Goal: Contribute content: Contribute content

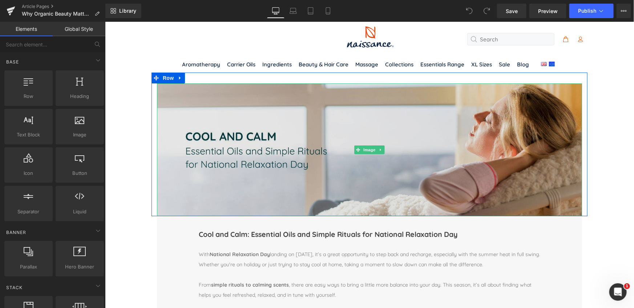
click at [348, 118] on img at bounding box center [369, 149] width 425 height 133
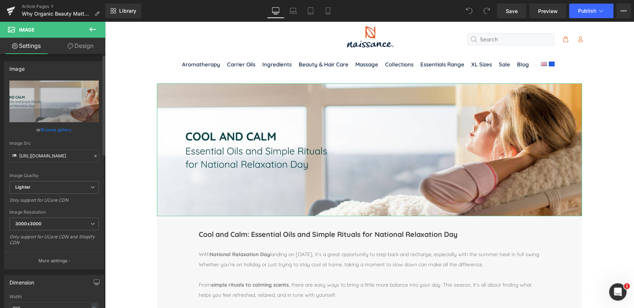
click at [57, 127] on link "Browse gallery" at bounding box center [56, 129] width 31 height 13
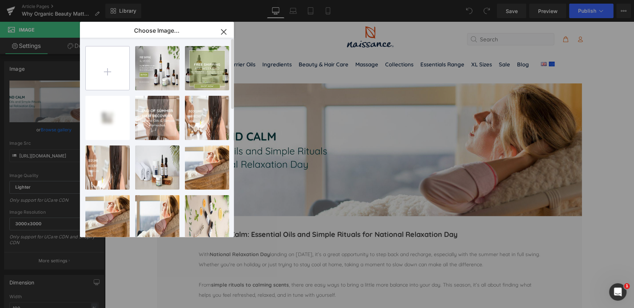
click at [109, 72] on input "file" at bounding box center [108, 68] width 44 height 44
type input "C:\fakepath\organic september dtp.jpg"
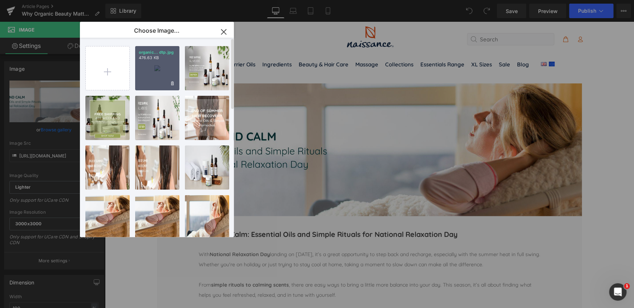
click at [0, 0] on div "organic... dtp.jpg 476.63 KB" at bounding box center [0, 0] width 0 height 0
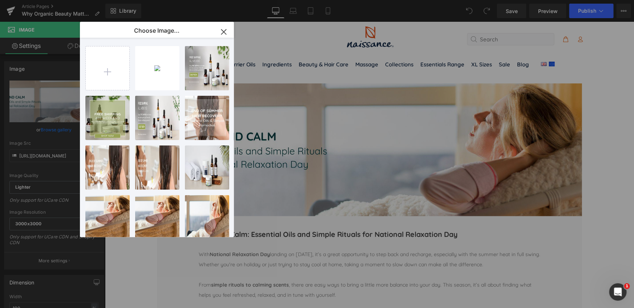
type input "[URL][DOMAIN_NAME][DATE]"
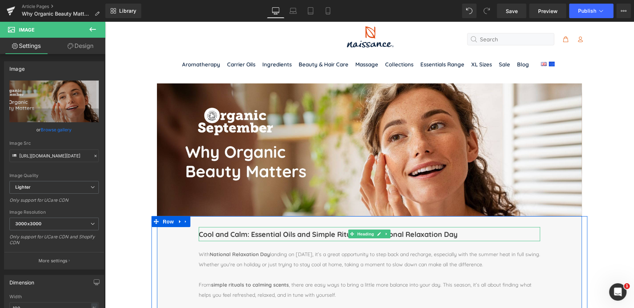
click at [291, 233] on h1 "Cool and Calm: Essential Oils and Simple Rituals for National Relaxation Day" at bounding box center [368, 234] width 341 height 14
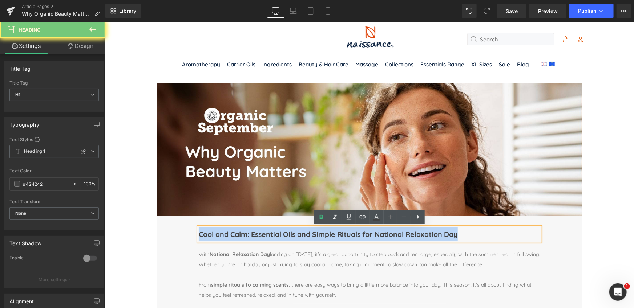
click at [291, 233] on h1 "Cool and Calm: Essential Oils and Simple Rituals for National Relaxation Day" at bounding box center [368, 234] width 341 height 14
paste div
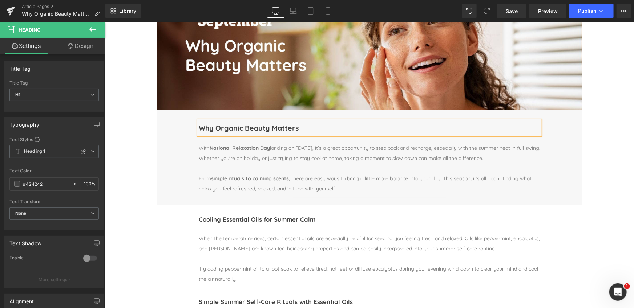
scroll to position [112, 0]
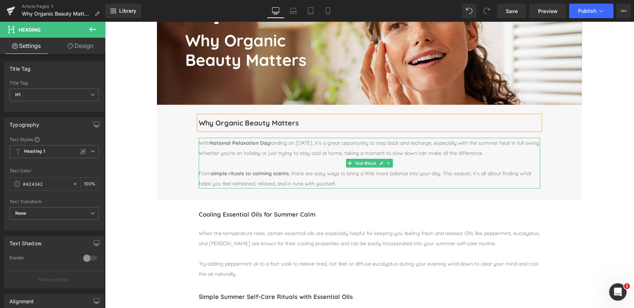
click at [203, 144] on p "With National Relaxation Day landing on [DATE], it’s a great opportunity to ste…" at bounding box center [368, 148] width 341 height 20
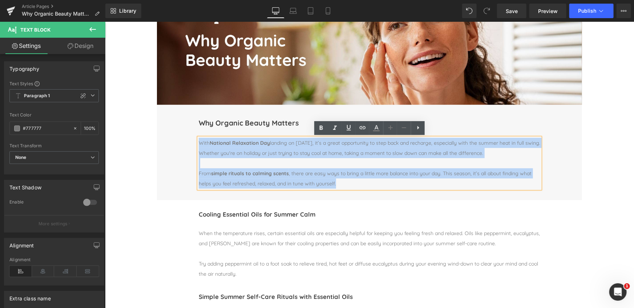
drag, startPoint x: 199, startPoint y: 143, endPoint x: 365, endPoint y: 188, distance: 171.4
click at [365, 188] on div "With National Relaxation Day landing on [DATE], it’s a great opportunity to ste…" at bounding box center [368, 163] width 341 height 51
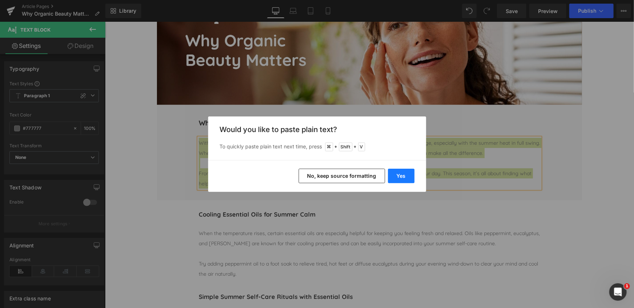
click at [401, 175] on button "Yes" at bounding box center [401, 176] width 27 height 15
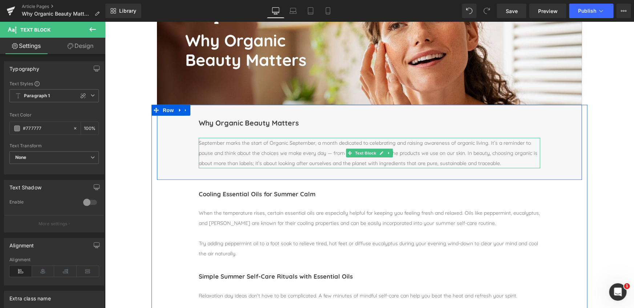
click at [503, 162] on p "September marks the start of Organic September, a month dedicated to celebratin…" at bounding box center [368, 153] width 341 height 31
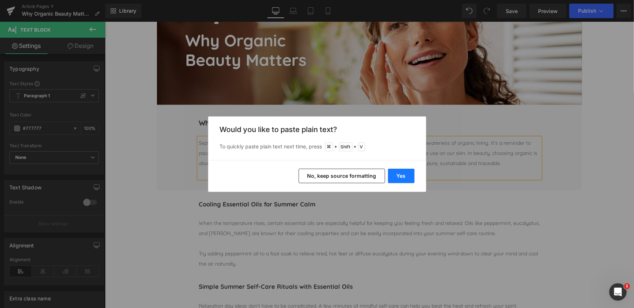
click at [394, 175] on button "Yes" at bounding box center [401, 176] width 27 height 15
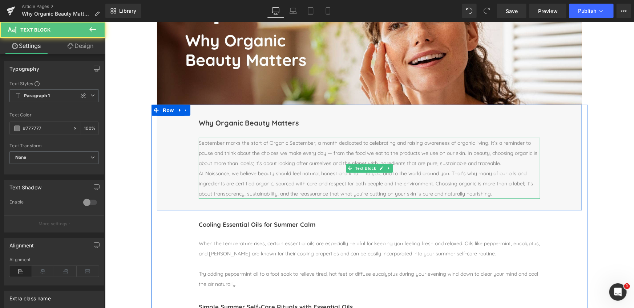
click at [200, 174] on p "At Naissance, we believe beauty should feel natural, honest and kind — to you, …" at bounding box center [368, 183] width 341 height 31
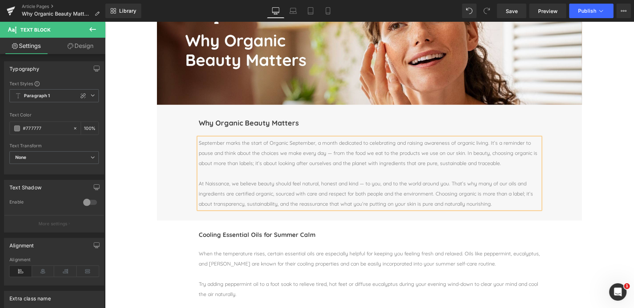
click at [364, 183] on p "At Naissance, we believe beauty should feel natural, honest and kind — to you, …" at bounding box center [368, 193] width 341 height 31
drag, startPoint x: 236, startPoint y: 194, endPoint x: 273, endPoint y: 193, distance: 37.1
click at [273, 193] on p "At Naissance, we believe beauty should feel natural, honest and kind, to you, a…" at bounding box center [368, 193] width 341 height 31
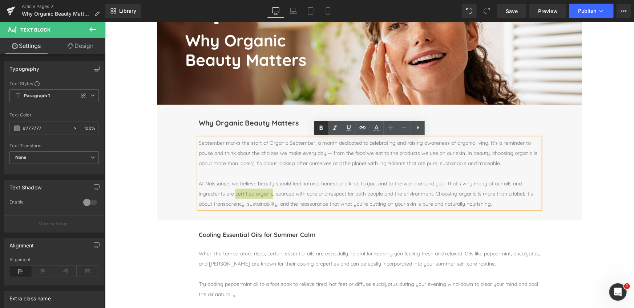
click at [163, 7] on icon at bounding box center [121, 3] width 83 height 7
drag, startPoint x: 270, startPoint y: 143, endPoint x: 316, endPoint y: 143, distance: 46.1
click at [316, 143] on p "September marks the start of Organic September, a month dedicated to celebratin…" at bounding box center [368, 153] width 341 height 31
click at [163, 7] on icon at bounding box center [121, 3] width 83 height 7
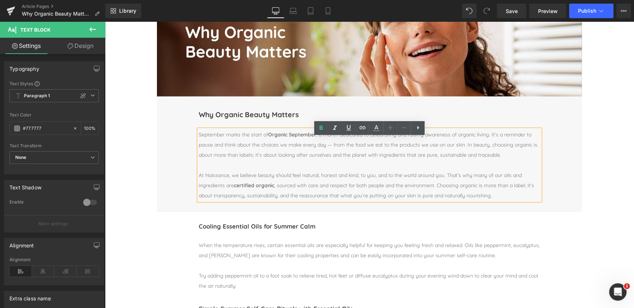
scroll to position [122, 0]
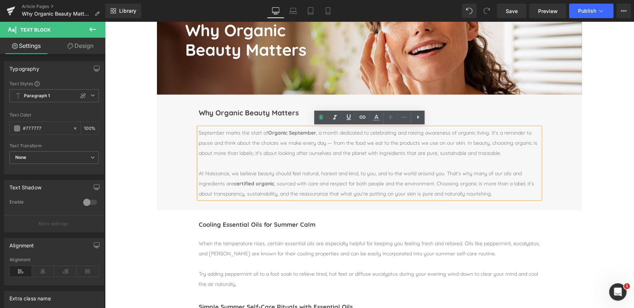
click at [332, 142] on p "September marks the start of Organic September , a month dedicated to celebrati…" at bounding box center [368, 142] width 341 height 31
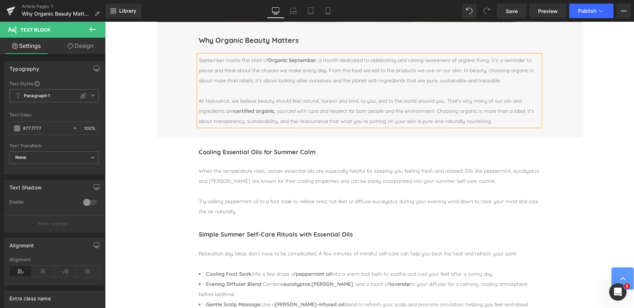
scroll to position [199, 0]
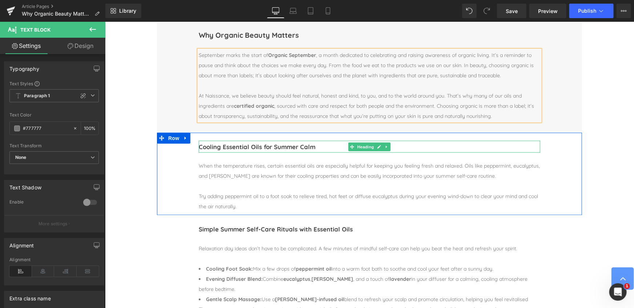
click at [223, 147] on h1 "Cooling Essential Oils for Summer Calm" at bounding box center [368, 147] width 341 height 12
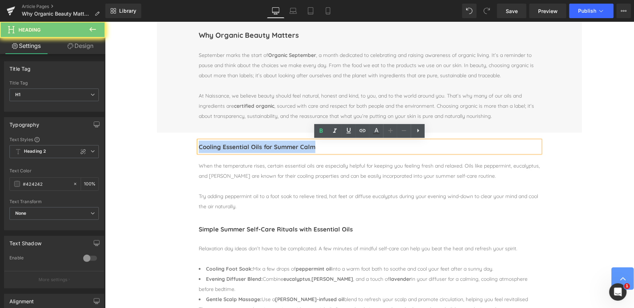
click at [223, 147] on h1 "Cooling Essential Oils for Summer Calm" at bounding box center [368, 147] width 341 height 12
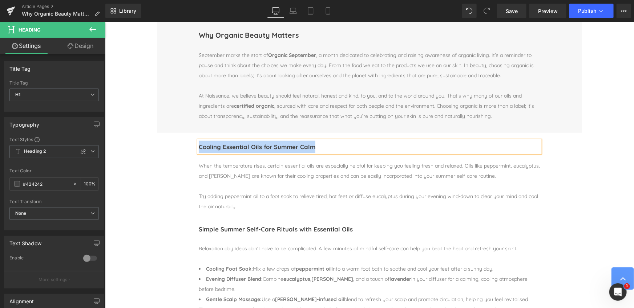
paste div
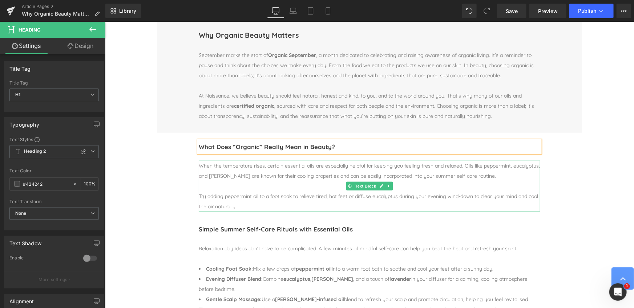
click at [229, 166] on div "When the temperature rises, certain essential oils are especially helpful for k…" at bounding box center [368, 171] width 341 height 20
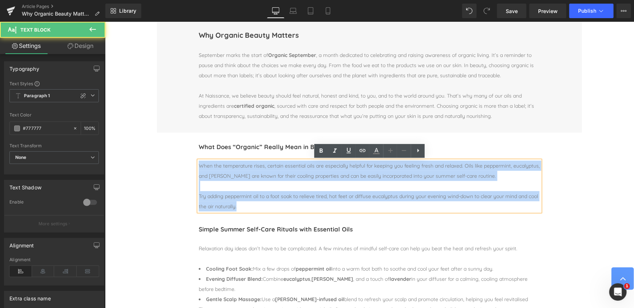
drag, startPoint x: 202, startPoint y: 168, endPoint x: 256, endPoint y: 206, distance: 65.8
click at [256, 206] on div "When the temperature rises, certain essential oils are especially helpful for k…" at bounding box center [368, 186] width 341 height 51
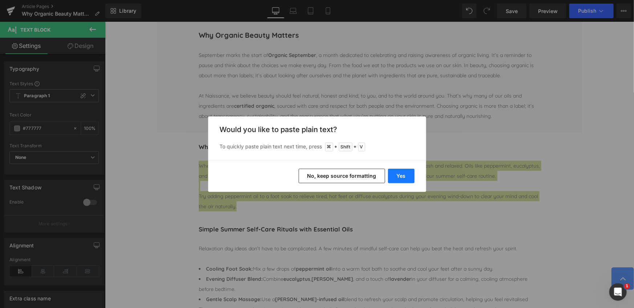
click at [404, 176] on button "Yes" at bounding box center [401, 176] width 27 height 15
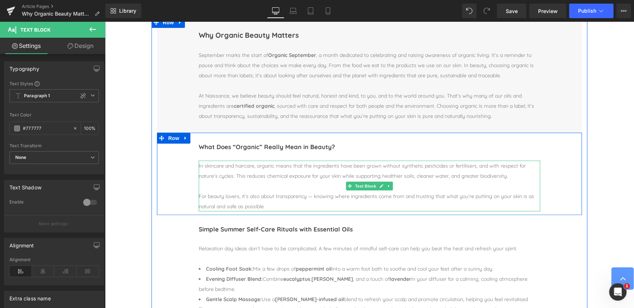
click at [314, 196] on div "For beauty lovers, it’s also about transparency — knowing where ingredients com…" at bounding box center [368, 201] width 341 height 20
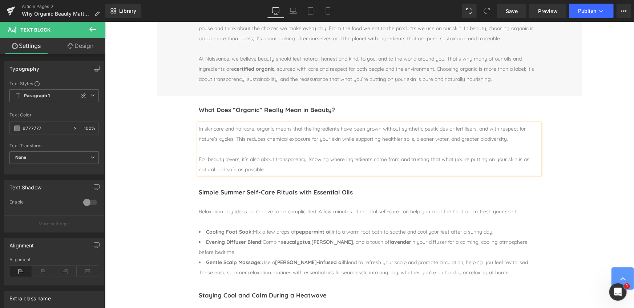
scroll to position [238, 0]
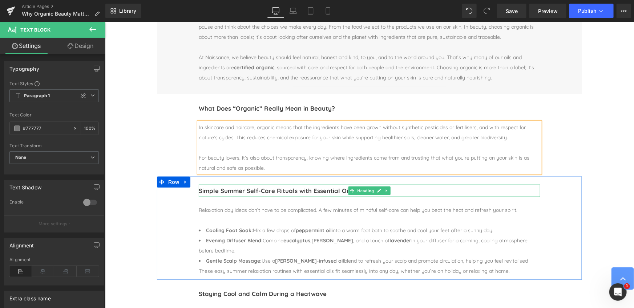
click at [253, 191] on h1 "Simple Summer Self-Care Rituals with Essential Oils" at bounding box center [368, 191] width 341 height 12
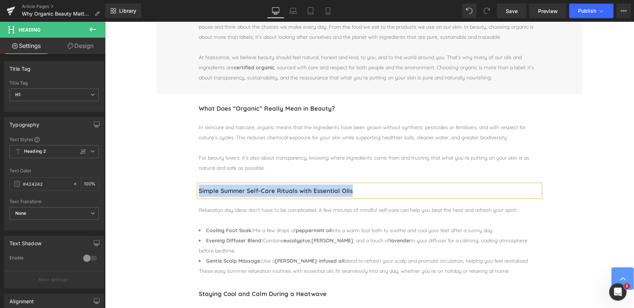
paste div
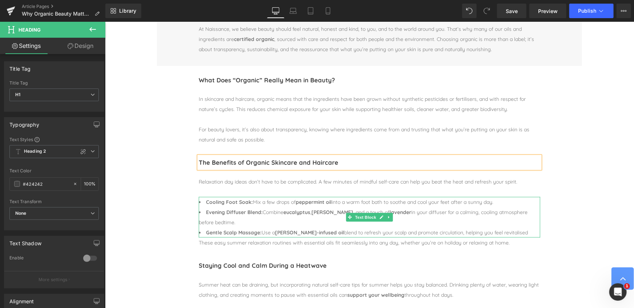
scroll to position [268, 0]
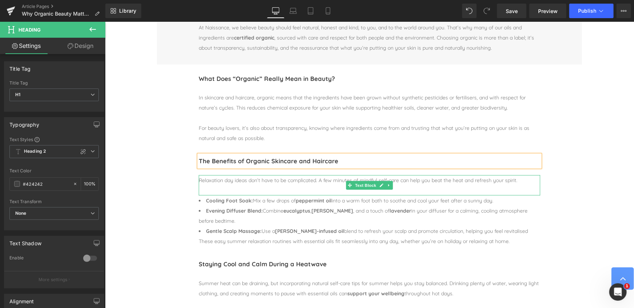
click at [216, 181] on span "Relaxation day ideas don’t have to be complicated. A few minutes of mindful sel…" at bounding box center [357, 180] width 319 height 7
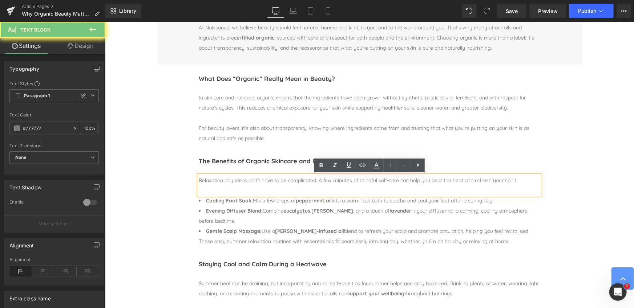
click at [216, 181] on span "Relaxation day ideas don’t have to be complicated. A few minutes of mindful sel…" at bounding box center [357, 180] width 319 height 7
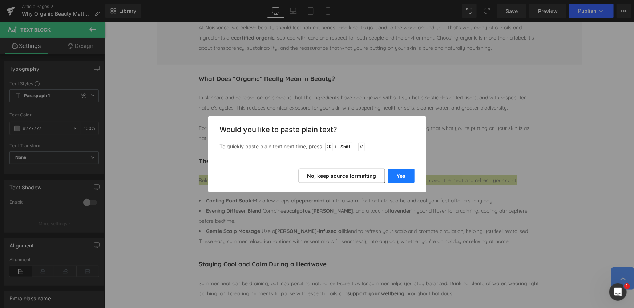
click at [393, 174] on button "Yes" at bounding box center [401, 176] width 27 height 15
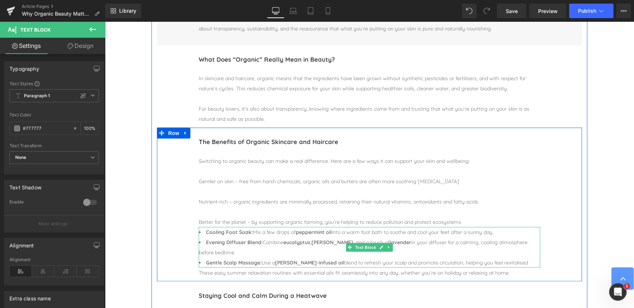
scroll to position [289, 0]
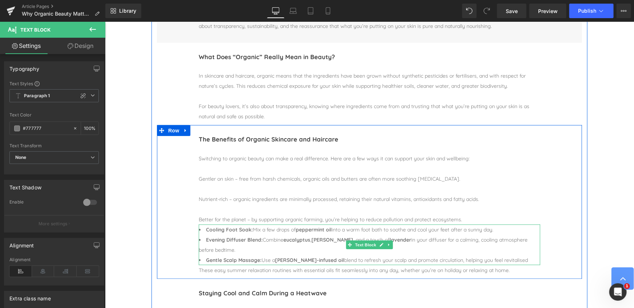
click at [221, 231] on strong "Cooling Foot Soak:" at bounding box center [229, 229] width 47 height 7
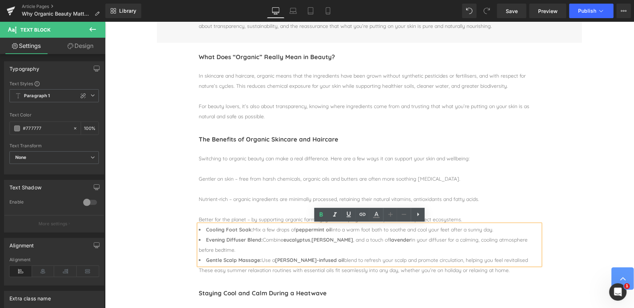
drag, startPoint x: 198, startPoint y: 230, endPoint x: 204, endPoint y: 230, distance: 6.9
click at [204, 230] on div "Cooling Foot Soak: Mix a few drops of peppermint oil into a warm foot bath to s…" at bounding box center [368, 244] width 341 height 41
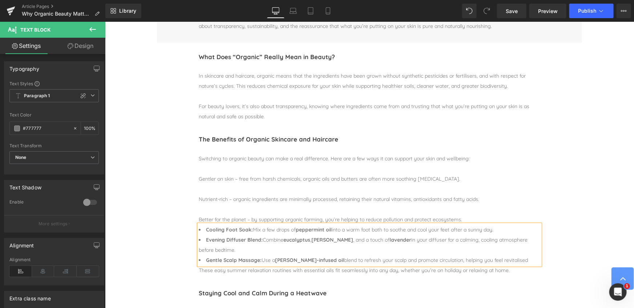
paste div
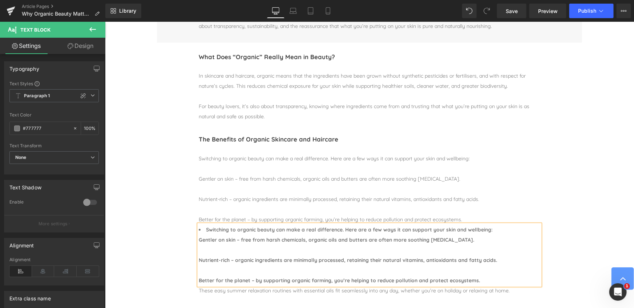
click at [212, 230] on b "Switching to organic beauty can make a real difference. Here are a few ways it …" at bounding box center [349, 229] width 287 height 7
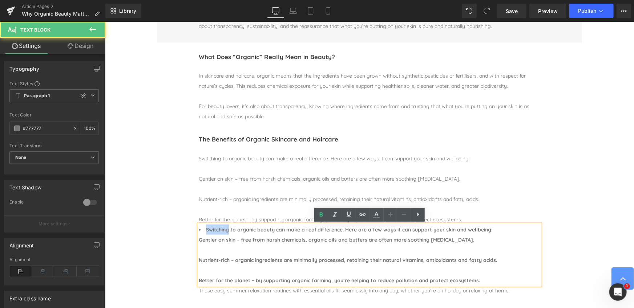
click at [212, 230] on b "Switching to organic beauty can make a real difference. Here are a few ways it …" at bounding box center [349, 229] width 287 height 7
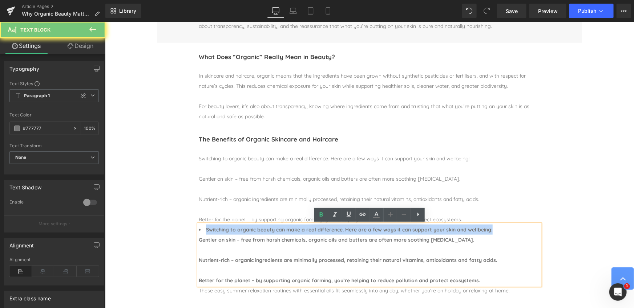
click at [212, 230] on b "Switching to organic beauty can make a real difference. Here are a few ways it …" at bounding box center [349, 229] width 287 height 7
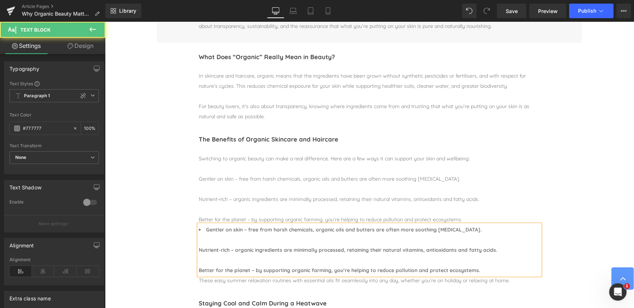
click at [198, 251] on b "Nutrient-rich – organic ingredients are minimally processed, retaining their na…" at bounding box center [347, 250] width 298 height 7
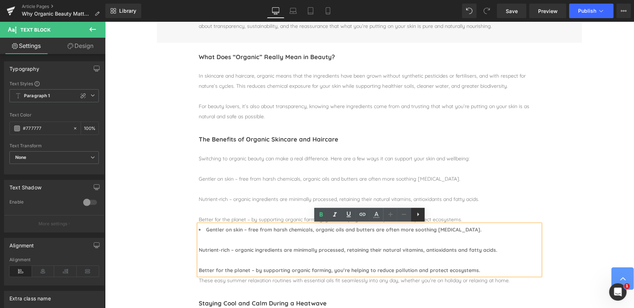
click at [416, 212] on icon at bounding box center [418, 214] width 9 height 9
click at [223, 239] on li at bounding box center [368, 240] width 341 height 10
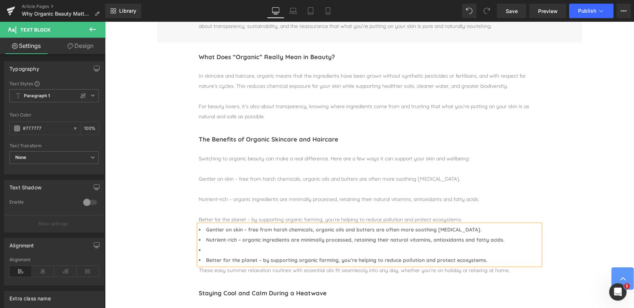
click at [218, 250] on li at bounding box center [368, 250] width 341 height 10
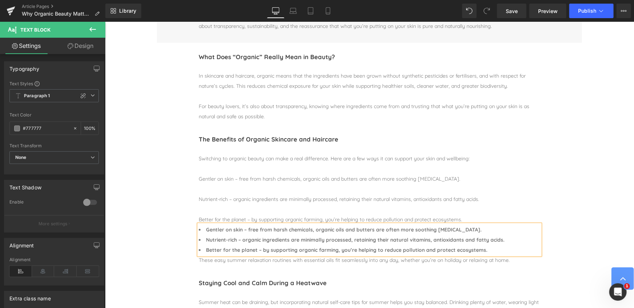
drag, startPoint x: 271, startPoint y: 230, endPoint x: 482, endPoint y: 230, distance: 210.7
click at [482, 230] on li "Gentler on skin – free from harsh chemicals, organic oils and butters are often…" at bounding box center [368, 229] width 341 height 10
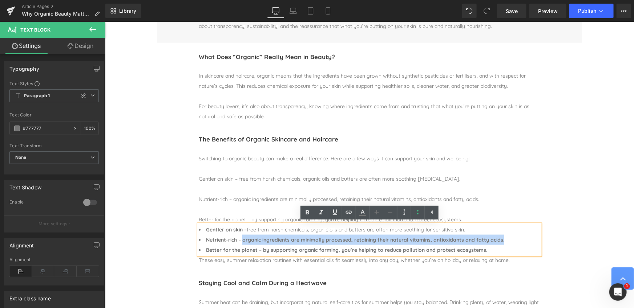
drag, startPoint x: 242, startPoint y: 240, endPoint x: 497, endPoint y: 235, distance: 254.3
click at [506, 239] on li "Nutrient-rich – organic ingredients are minimally processed, retaining their na…" at bounding box center [368, 240] width 341 height 10
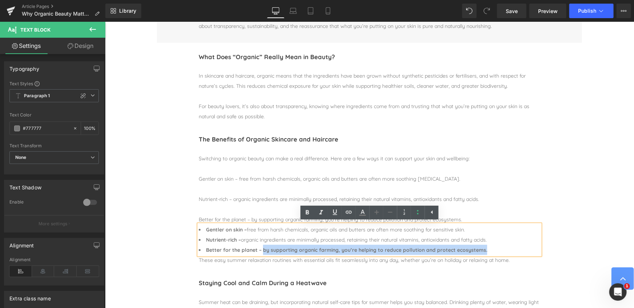
drag, startPoint x: 262, startPoint y: 250, endPoint x: 496, endPoint y: 251, distance: 233.9
click at [496, 251] on li "Better for the planet – by supporting organic farming, you’re helping to reduce…" at bounding box center [368, 250] width 341 height 10
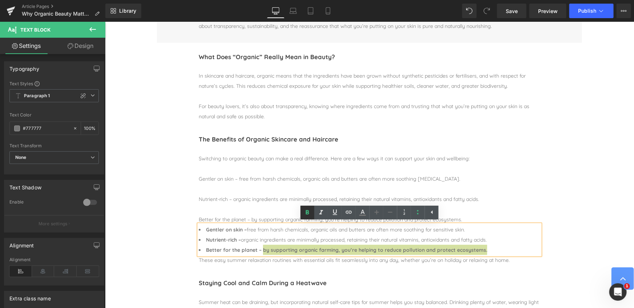
click at [308, 214] on icon at bounding box center [307, 212] width 3 height 4
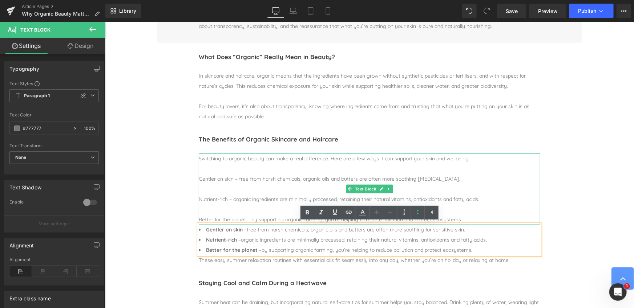
click at [467, 218] on div "Better for the planet – by supporting organic farming, you’re helping to reduce…" at bounding box center [368, 219] width 341 height 10
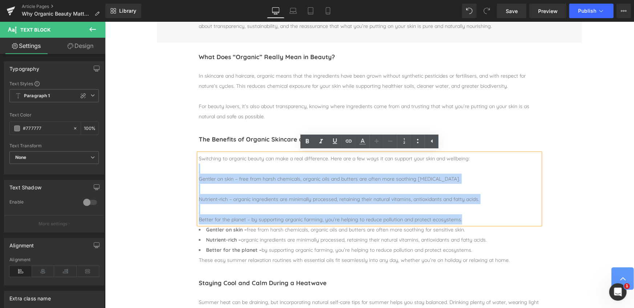
drag, startPoint x: 467, startPoint y: 218, endPoint x: 196, endPoint y: 171, distance: 275.3
click at [196, 171] on div "The Benefits of Organic Skincare and Haircare Heading Separator Switching to or…" at bounding box center [369, 199] width 352 height 132
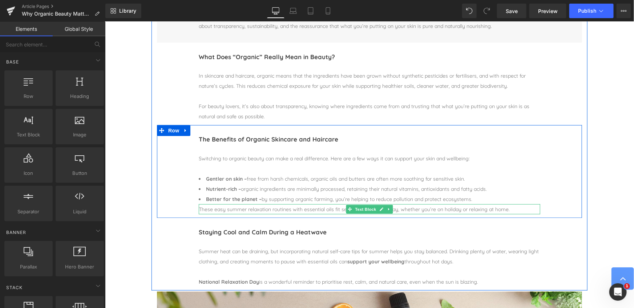
click at [237, 211] on span "These easy summer relaxation routines with essential oils fit seamlessly into a…" at bounding box center [353, 209] width 311 height 7
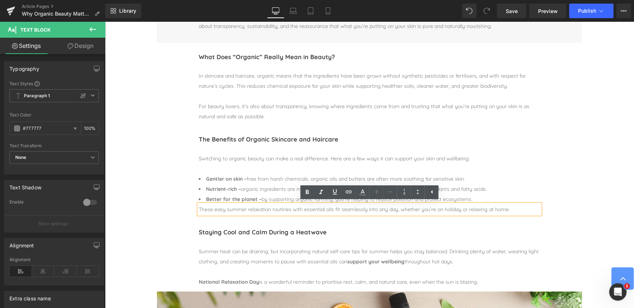
click at [514, 223] on div "Staying Cool and Calm During a Heatwave Heading Separator Summer heat can be dr…" at bounding box center [369, 254] width 425 height 73
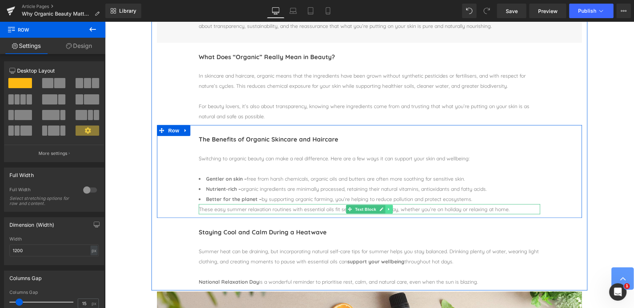
click at [388, 208] on icon at bounding box center [388, 209] width 4 height 4
click at [392, 208] on icon at bounding box center [392, 209] width 4 height 4
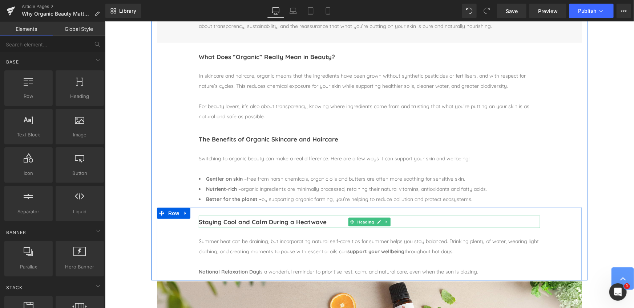
click at [267, 221] on h1 "Staying Cool and Calm During a Heatwave" at bounding box center [368, 222] width 341 height 12
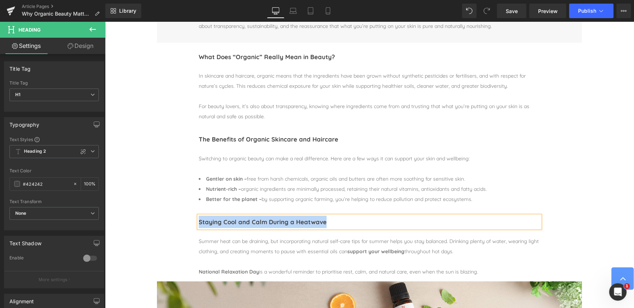
paste div
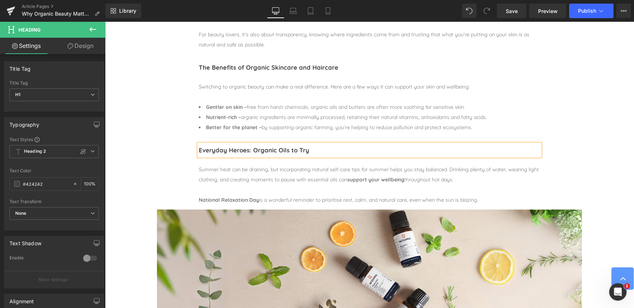
scroll to position [366, 0]
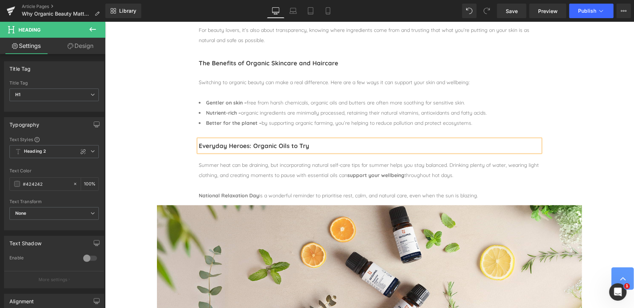
click at [232, 164] on span "Summer heat can be draining, but incorporating natural self-care tips for summe…" at bounding box center [368, 170] width 340 height 17
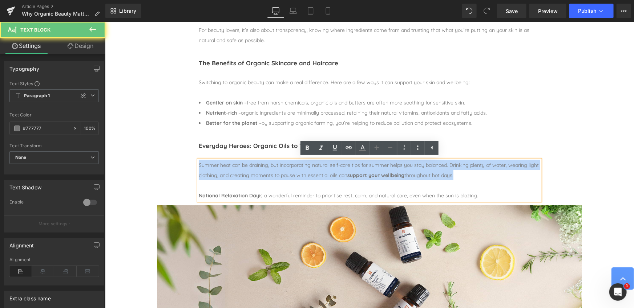
click at [232, 164] on span "Summer heat can be draining, but incorporating natural self-care tips for summe…" at bounding box center [368, 170] width 340 height 17
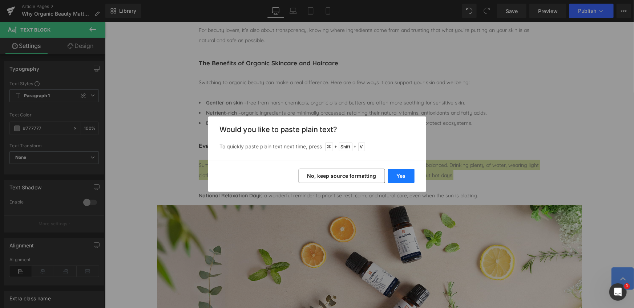
click at [407, 175] on button "Yes" at bounding box center [401, 176] width 27 height 15
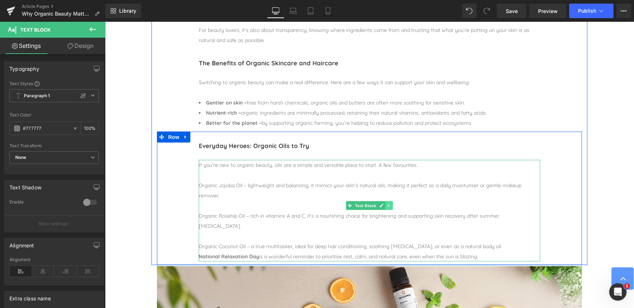
click at [390, 208] on link at bounding box center [389, 205] width 8 height 9
click at [384, 206] on icon at bounding box center [385, 205] width 4 height 4
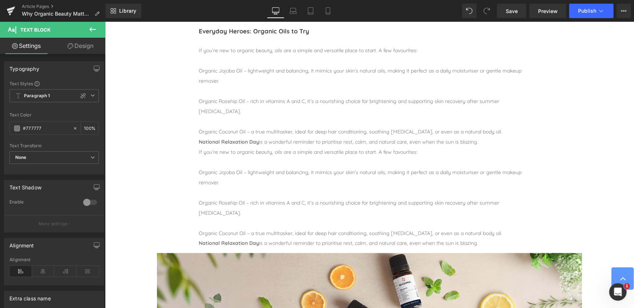
scroll to position [479, 0]
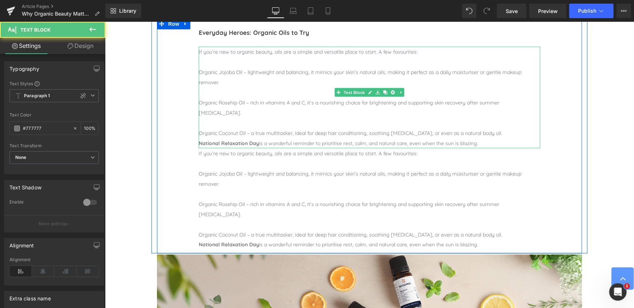
click at [254, 140] on strong "National Relaxation Day" at bounding box center [228, 143] width 60 height 7
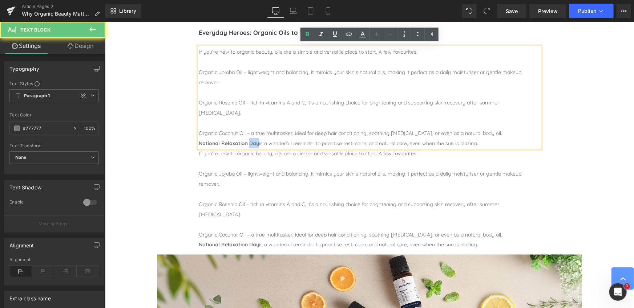
click at [254, 140] on strong "National Relaxation Day" at bounding box center [228, 143] width 60 height 7
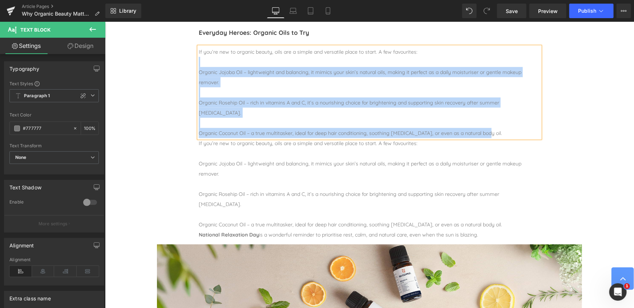
drag, startPoint x: 497, startPoint y: 122, endPoint x: 199, endPoint y: 65, distance: 303.2
click at [199, 65] on div "If you’re new to organic beauty, oils are a simple and versatile place to start…" at bounding box center [368, 92] width 341 height 92
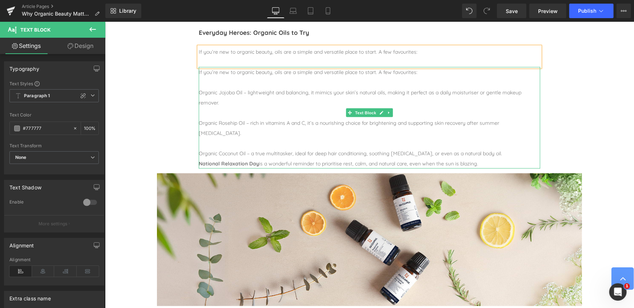
click at [203, 72] on div "If you’re new to organic beauty, oils are a simple and versatile place to start…" at bounding box center [368, 72] width 341 height 10
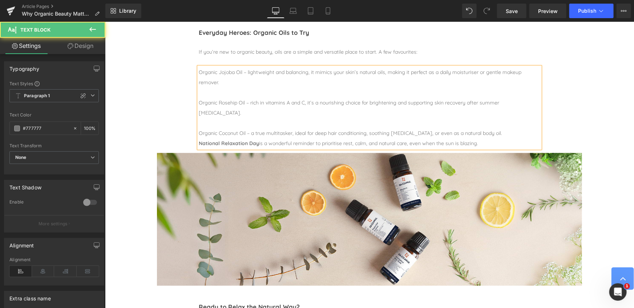
click at [202, 91] on div at bounding box center [368, 92] width 341 height 10
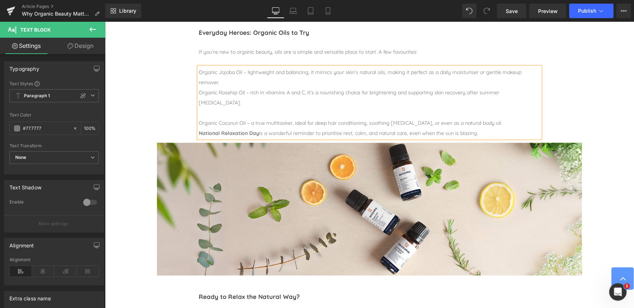
click at [204, 108] on div at bounding box center [368, 113] width 341 height 10
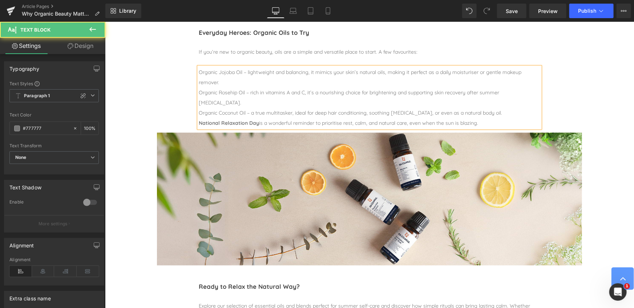
click at [230, 119] on strong "National Relaxation Day" at bounding box center [228, 122] width 60 height 7
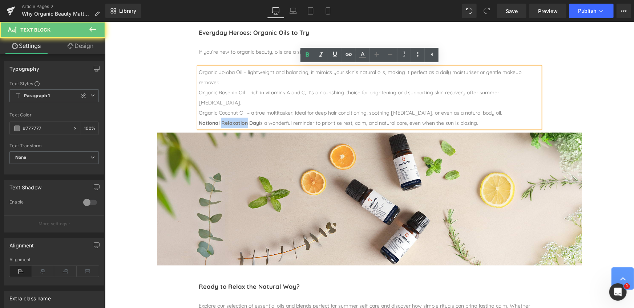
click at [230, 119] on strong "National Relaxation Day" at bounding box center [228, 122] width 60 height 7
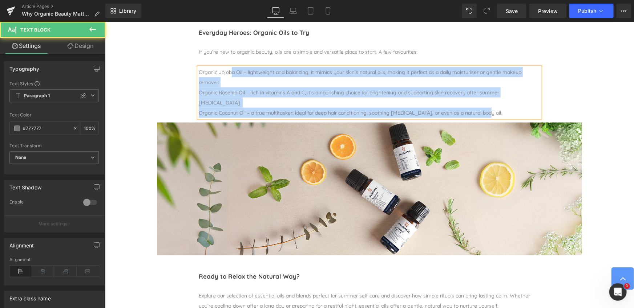
drag, startPoint x: 198, startPoint y: 72, endPoint x: 231, endPoint y: 73, distance: 32.7
click at [231, 72] on div "Organic Jojoba Oil – lightweight and balancing, it mimics your skin’s natural o…" at bounding box center [368, 92] width 341 height 51
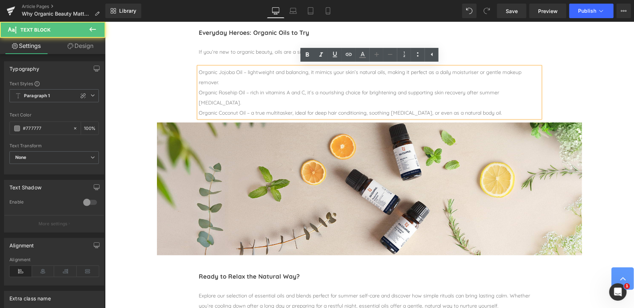
click at [242, 73] on span "Organic Jojoba Oil – lightweight and balancing, it mimics your skin’s natural o…" at bounding box center [359, 77] width 323 height 17
click at [235, 72] on span "Organic Jojoba Oil – lightweight and balancing, it mimics your skin’s natural o…" at bounding box center [359, 77] width 323 height 17
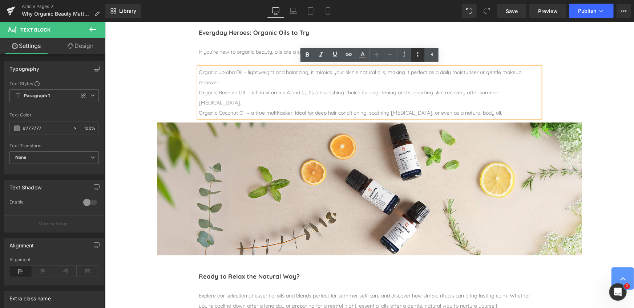
drag, startPoint x: 205, startPoint y: 72, endPoint x: 250, endPoint y: 72, distance: 44.3
click at [250, 72] on span "Organic Jojoba Oil – lightweight and balancing, it mimics your skin’s natural o…" at bounding box center [363, 77] width 330 height 17
click at [248, 71] on strong "Organic Jojoba Oil" at bounding box center [229, 72] width 46 height 7
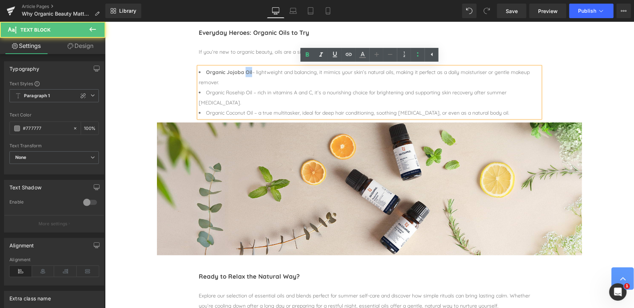
click at [248, 71] on strong "Organic Jojoba Oil" at bounding box center [229, 72] width 46 height 7
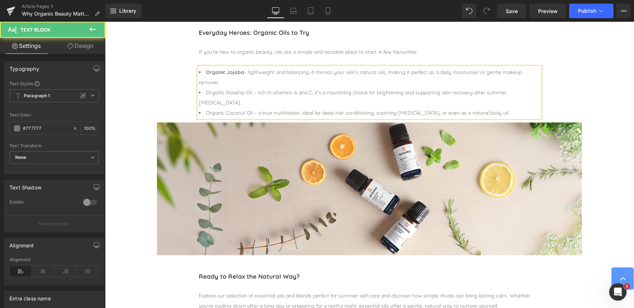
click at [248, 92] on li "Organic Rosehip Oil – rich in vitamins A and C, it’s a nourishing choice for br…" at bounding box center [368, 97] width 341 height 20
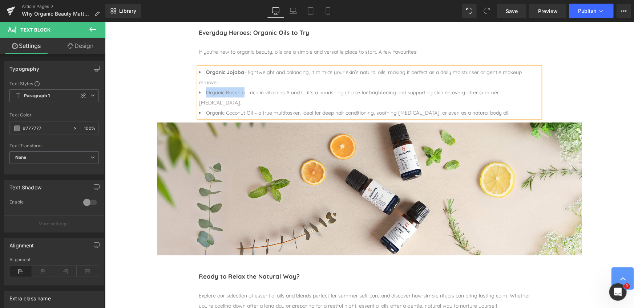
drag, startPoint x: 206, startPoint y: 92, endPoint x: 243, endPoint y: 93, distance: 37.8
click at [243, 93] on li "Organic Rosehip – rich in vitamins A and C, it’s a nourishing choice for bright…" at bounding box center [368, 97] width 341 height 20
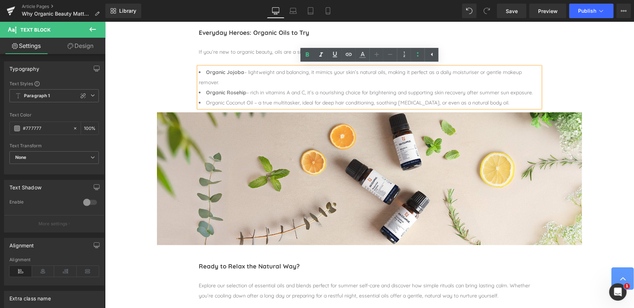
click at [250, 103] on li "Organic Coconut Oil – a true multitasker, ideal for deep hair conditioning, soo…" at bounding box center [368, 102] width 341 height 10
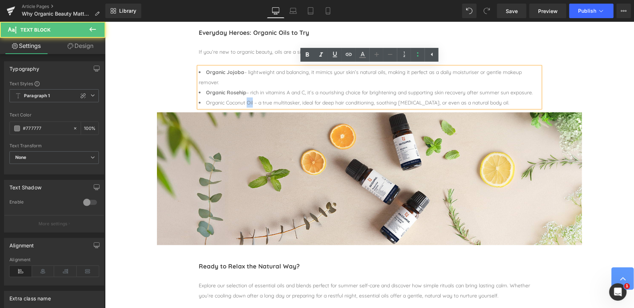
click at [250, 103] on li "Organic Coconut Oil – a true multitasker, ideal for deep hair conditioning, soo…" at bounding box center [368, 102] width 341 height 10
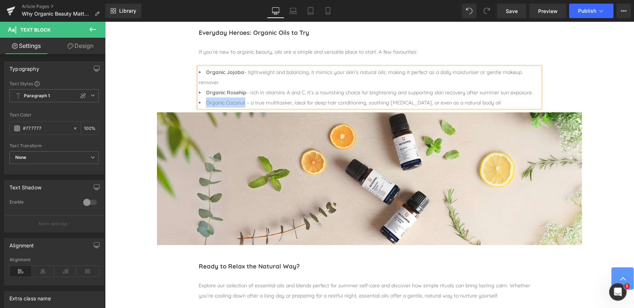
drag, startPoint x: 206, startPoint y: 102, endPoint x: 245, endPoint y: 103, distance: 39.6
click at [245, 103] on li "Organic Coconut – a true multitasker, ideal for deep hair conditioning, soothin…" at bounding box center [368, 102] width 341 height 10
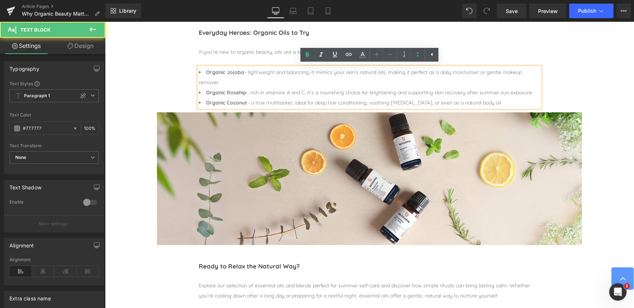
click at [498, 73] on span "Organic Jojoba – lightweight and balancing, it mimics your skin’s natural oils,…" at bounding box center [359, 77] width 323 height 17
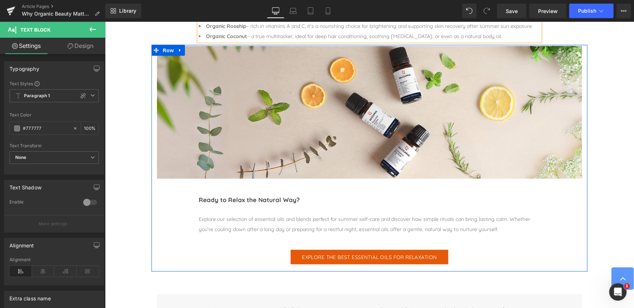
scroll to position [541, 0]
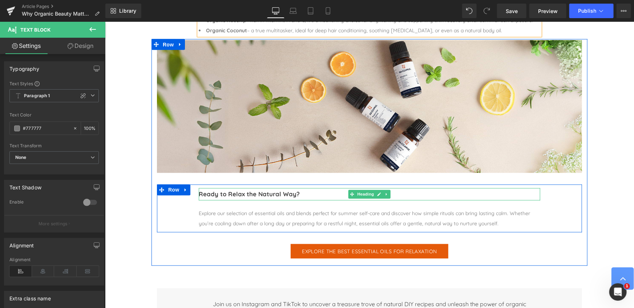
click at [259, 194] on h1 "Ready to Relax the Natural Way?" at bounding box center [368, 194] width 341 height 12
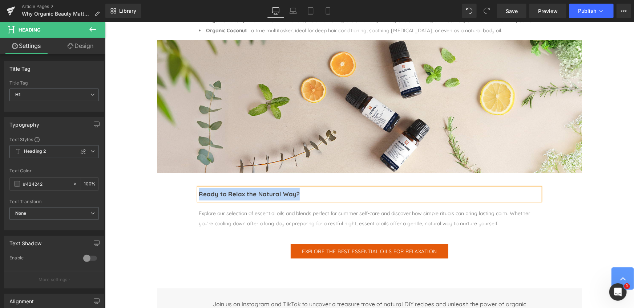
paste div
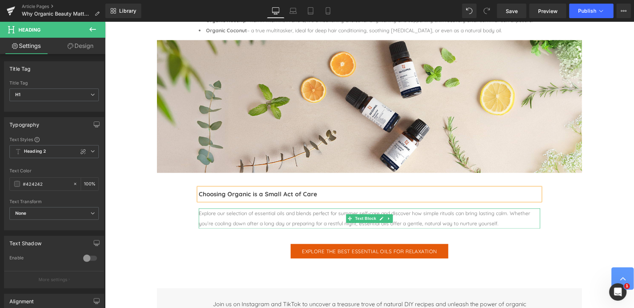
click at [217, 214] on div "Explore our selection of essential oils and blends perfect for summer self-care…" at bounding box center [368, 218] width 341 height 20
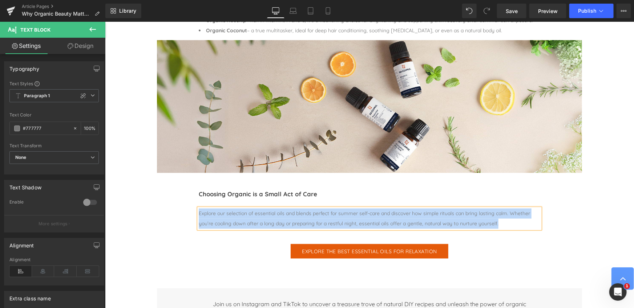
paste div
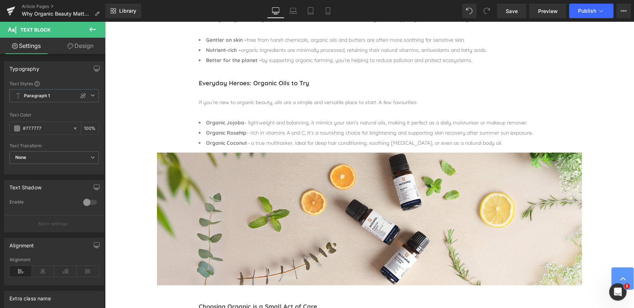
scroll to position [430, 0]
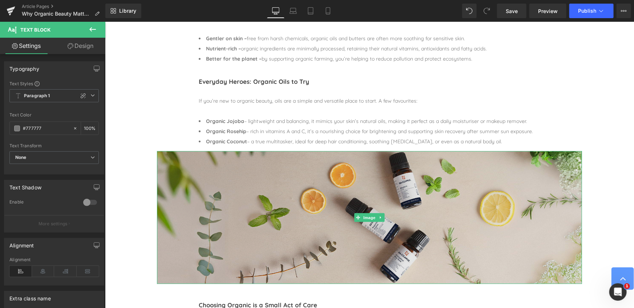
click at [336, 181] on img at bounding box center [369, 217] width 425 height 133
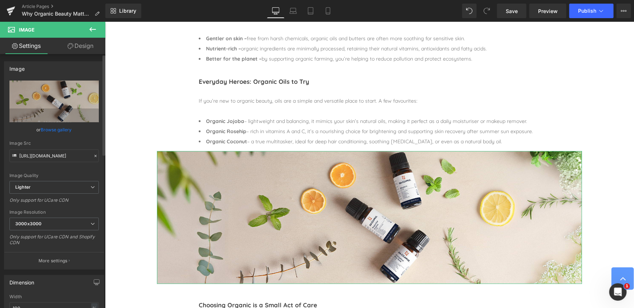
click at [52, 130] on link "Browse gallery" at bounding box center [56, 129] width 31 height 13
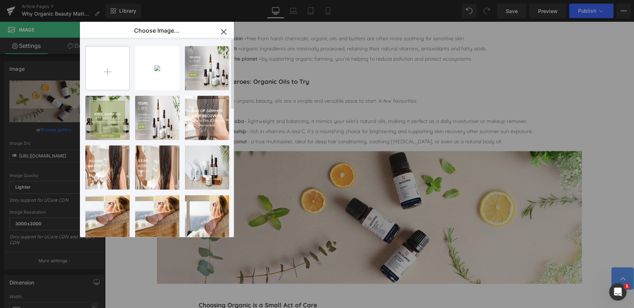
click at [109, 75] on input "file" at bounding box center [108, 68] width 44 height 44
type input "C:\fakepath\organic [DATE].jpg"
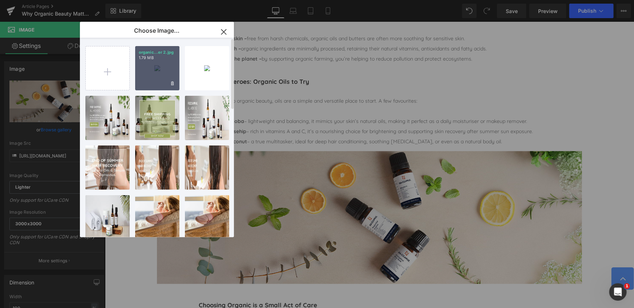
click at [165, 69] on div "organic...er 2.jpg 1.79 MB" at bounding box center [157, 68] width 44 height 44
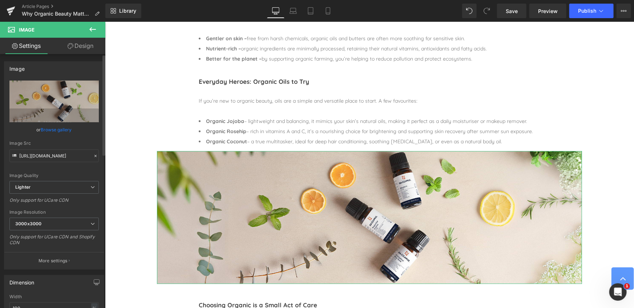
click at [54, 127] on link "Browse gallery" at bounding box center [56, 129] width 31 height 13
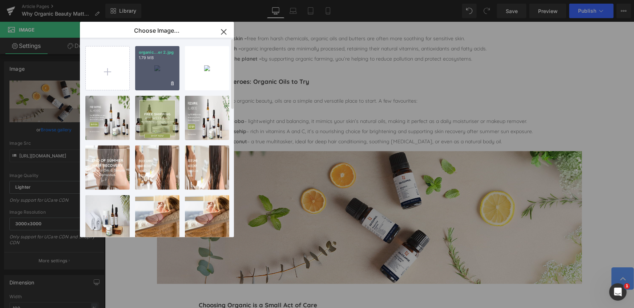
click at [155, 71] on div "organic...er 2.jpg 1.79 MB" at bounding box center [157, 68] width 44 height 44
type input "[URL][DOMAIN_NAME][DATE]"
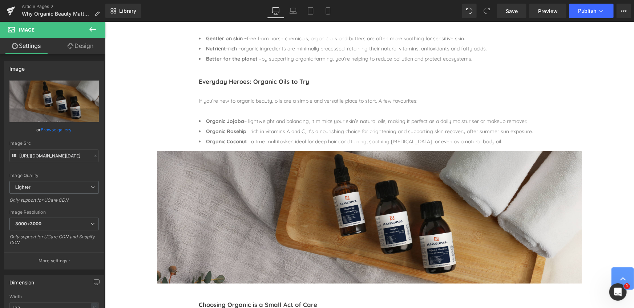
click at [143, 80] on div "Image Image Row Image Row Image Row Why Organic Beauty Matters Heading Separato…" at bounding box center [369, 282] width 529 height 1280
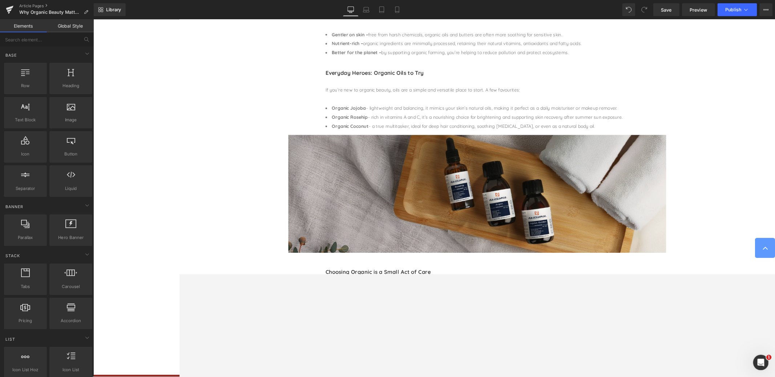
scroll to position [430, 0]
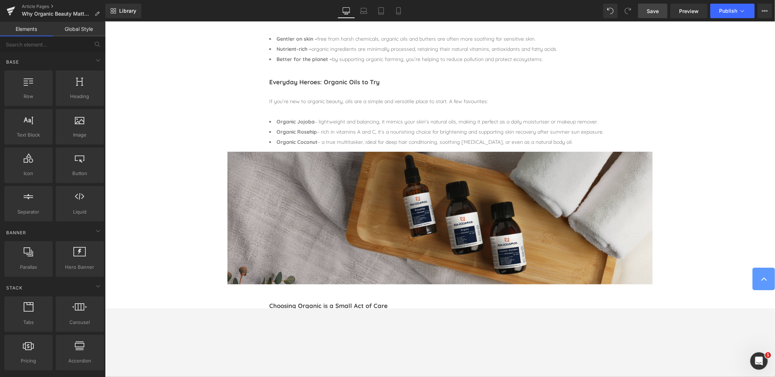
drag, startPoint x: 649, startPoint y: 11, endPoint x: 341, endPoint y: 105, distance: 321.8
click at [633, 11] on span "Save" at bounding box center [653, 11] width 12 height 8
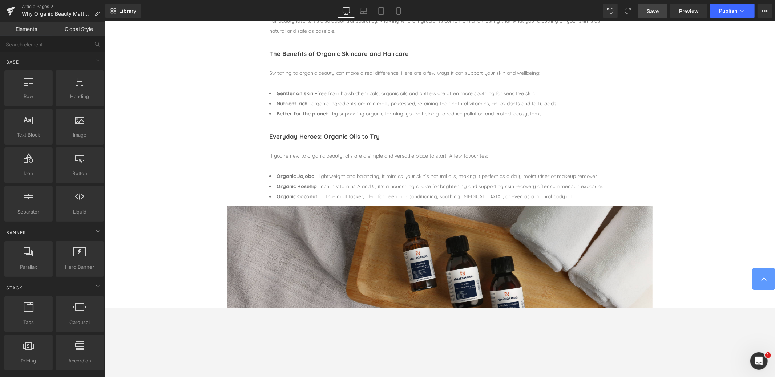
scroll to position [380, 0]
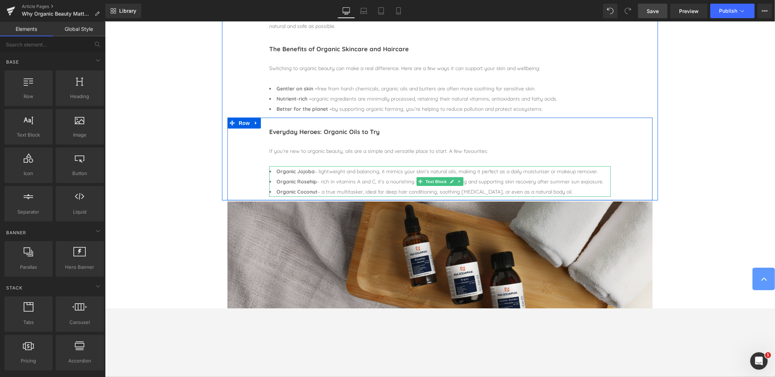
drag, startPoint x: 289, startPoint y: 189, endPoint x: 277, endPoint y: 191, distance: 12.3
click at [289, 189] on strong "Organic Coconut" at bounding box center [296, 191] width 41 height 7
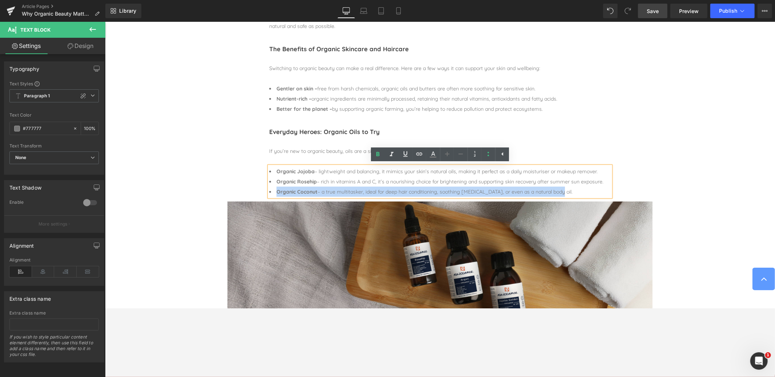
drag, startPoint x: 277, startPoint y: 191, endPoint x: 568, endPoint y: 196, distance: 291.7
click at [568, 196] on li "Organic Coconut – a true multitasker, ideal for deep hair conditioning, soothin…" at bounding box center [439, 191] width 341 height 10
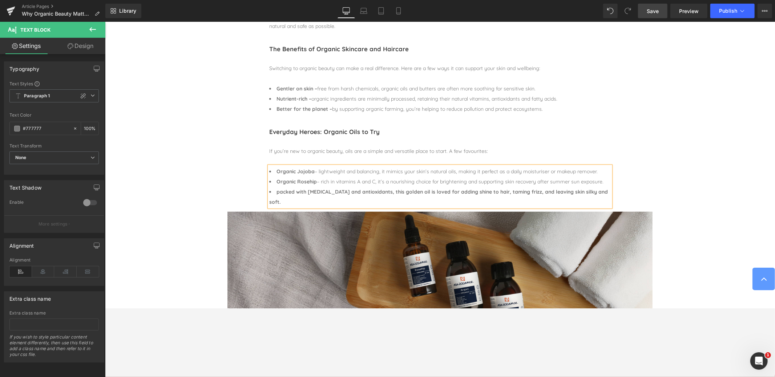
click at [276, 191] on b "packed with [MEDICAL_DATA] and antioxidants, this golden oil is loved for addin…" at bounding box center [438, 196] width 339 height 17
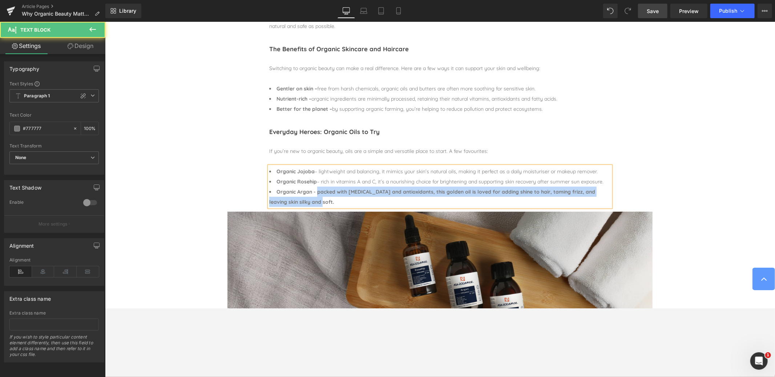
drag, startPoint x: 317, startPoint y: 191, endPoint x: 316, endPoint y: 200, distance: 9.1
click at [316, 200] on li "Organic Argan - packed with [MEDICAL_DATA] and antioxidants, this golden oil is…" at bounding box center [439, 196] width 341 height 20
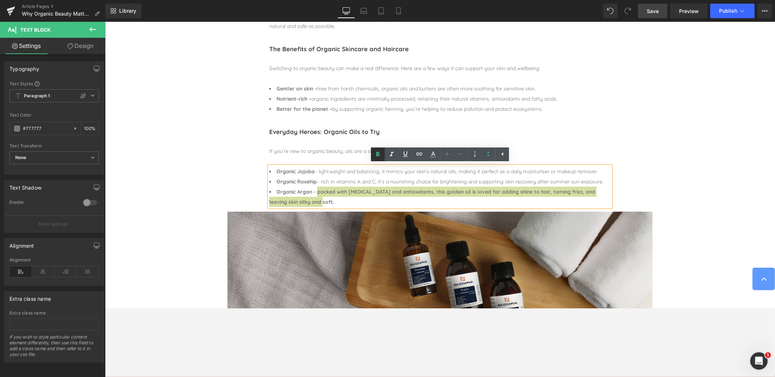
click at [378, 152] on icon at bounding box center [377, 154] width 3 height 4
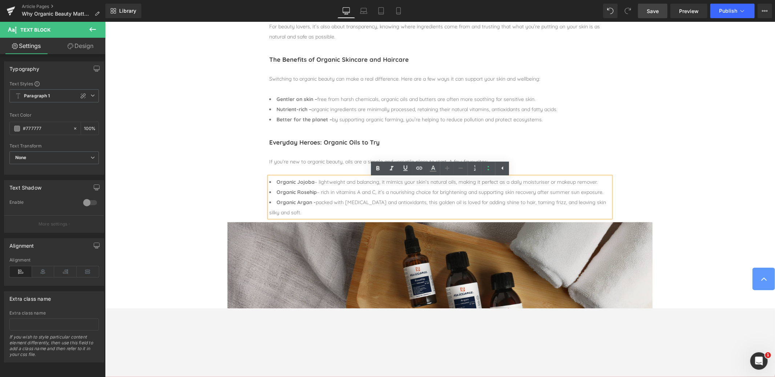
scroll to position [370, 0]
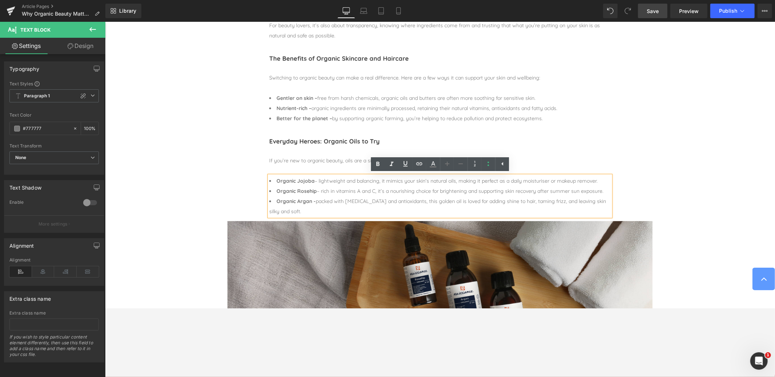
click at [430, 201] on li "Organic Argan - packed with [MEDICAL_DATA] and antioxidants, this golden oil is…" at bounding box center [439, 206] width 341 height 20
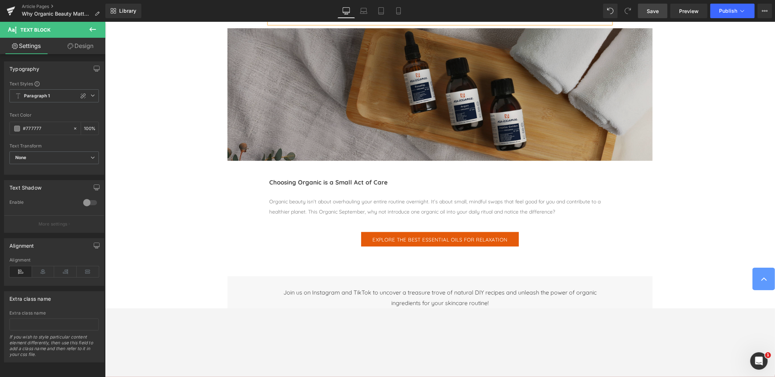
scroll to position [566, 0]
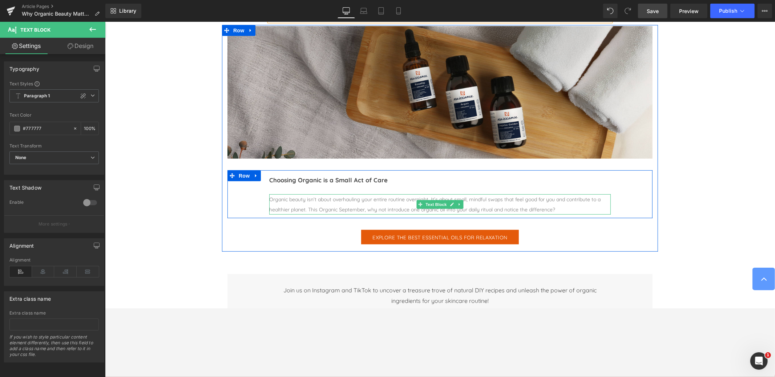
click at [293, 194] on div "Organic beauty isn’t about overhauling your entire routine overnight. It’s abou…" at bounding box center [439, 204] width 341 height 20
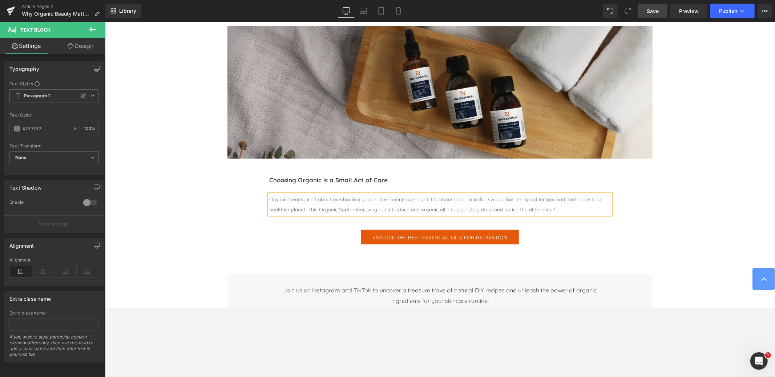
click at [293, 194] on div "Organic beauty isn’t about overhauling your entire routine overnight. It’s abou…" at bounding box center [439, 204] width 341 height 20
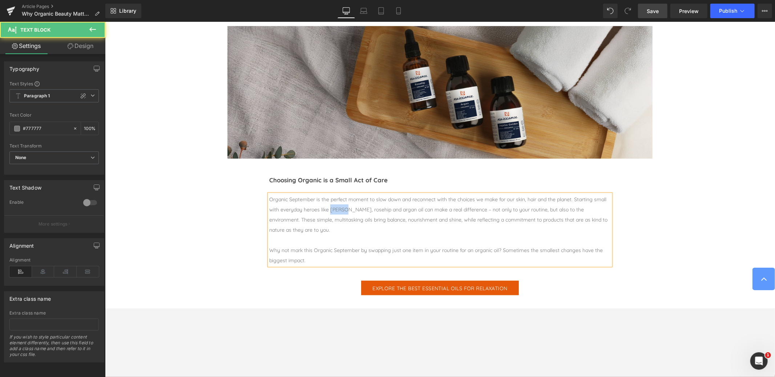
drag, startPoint x: 329, startPoint y: 200, endPoint x: 345, endPoint y: 200, distance: 15.3
click at [345, 200] on div "Organic September is the perfect moment to slow down and reconnect with the cho…" at bounding box center [439, 214] width 341 height 41
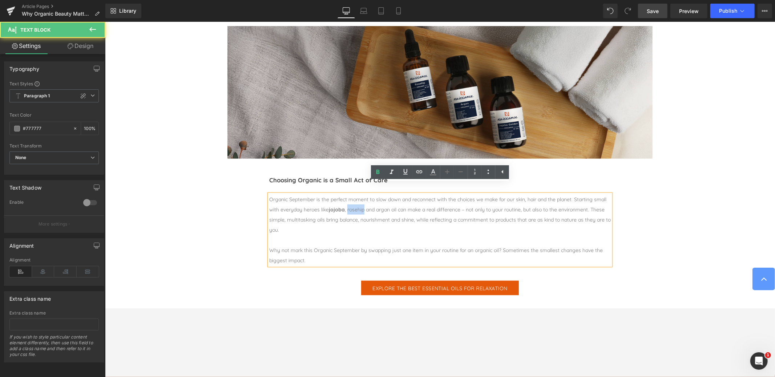
drag, startPoint x: 348, startPoint y: 200, endPoint x: 364, endPoint y: 200, distance: 15.6
click at [364, 200] on div "Organic September is the perfect moment to slow down and reconnect with the cho…" at bounding box center [439, 214] width 341 height 41
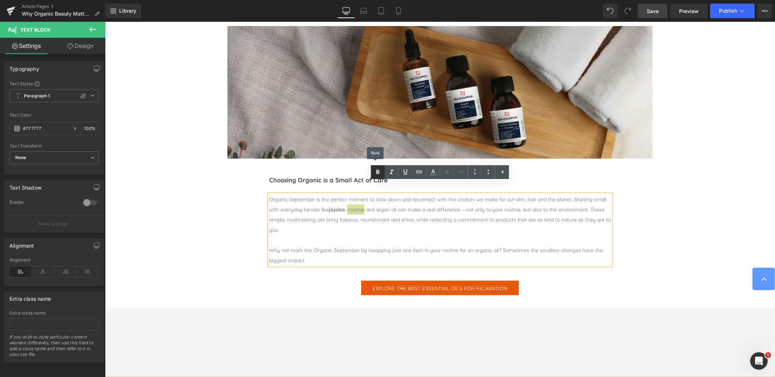
drag, startPoint x: 378, startPoint y: 200, endPoint x: 399, endPoint y: 200, distance: 20.7
click at [399, 200] on div "Organic September is the perfect moment to slow down and reconnect with the cho…" at bounding box center [439, 214] width 341 height 41
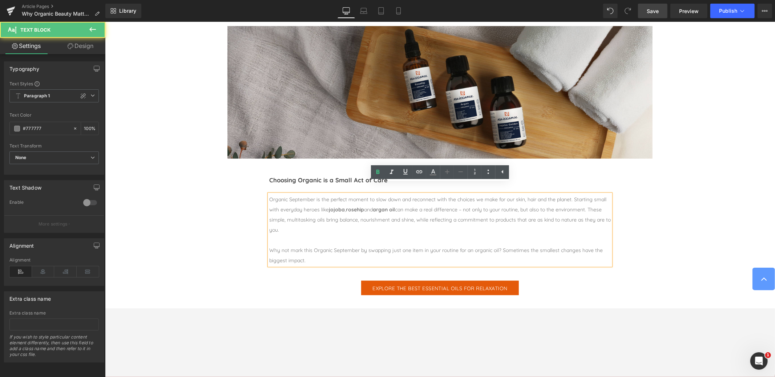
click at [470, 200] on div "Organic September is the perfect moment to slow down and reconnect with the cho…" at bounding box center [439, 214] width 341 height 41
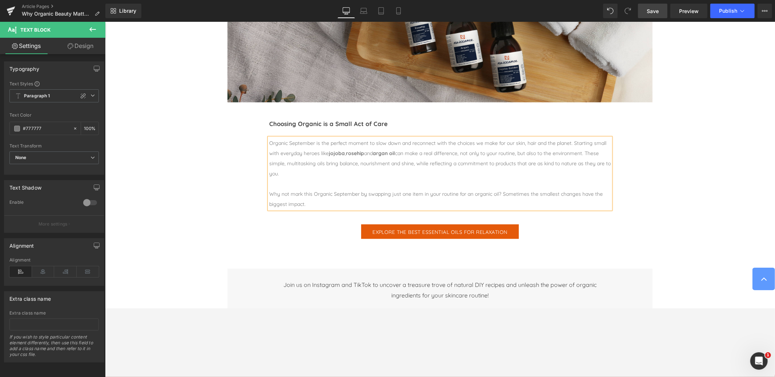
scroll to position [629, 0]
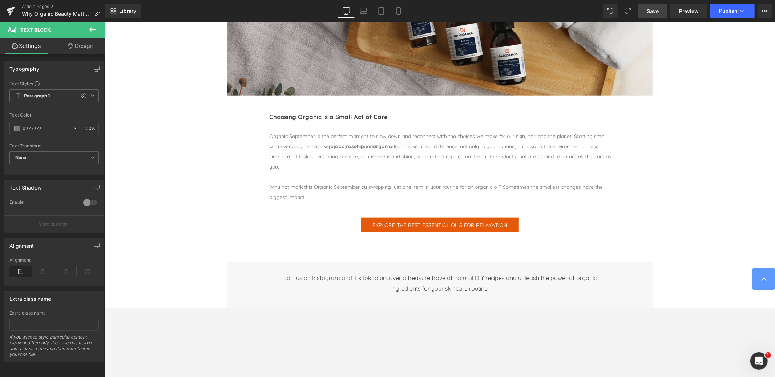
click at [633, 12] on span "Save" at bounding box center [653, 11] width 12 height 8
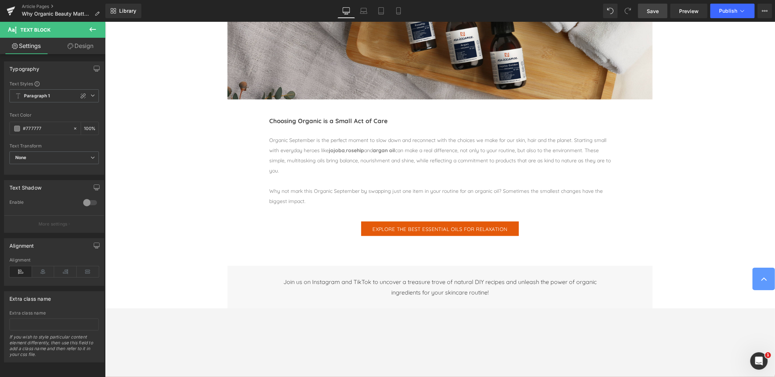
scroll to position [635, 0]
